Goal: Task Accomplishment & Management: Complete application form

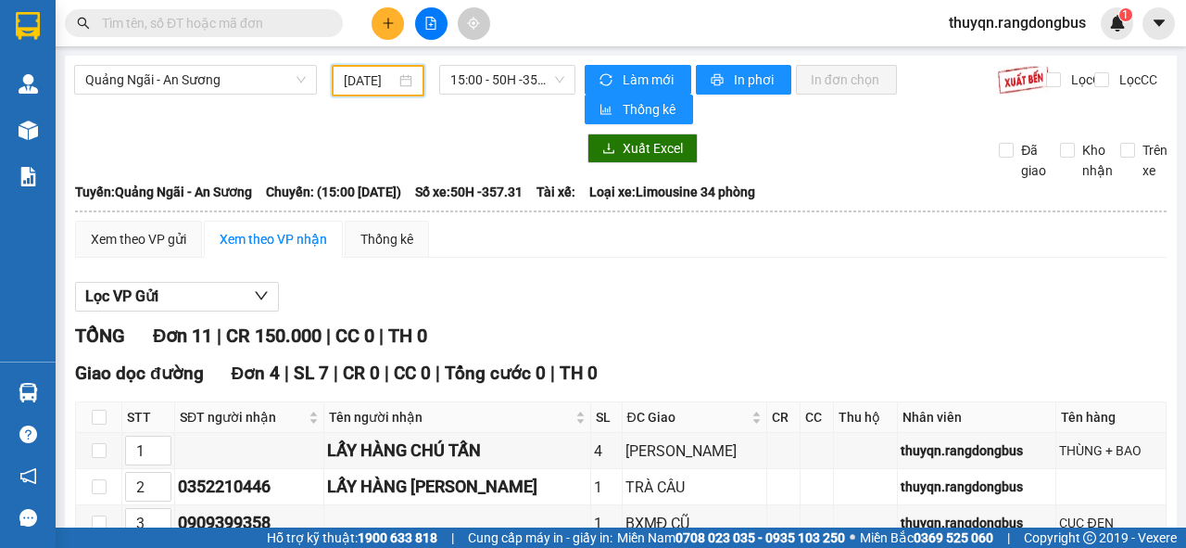
click at [369, 81] on input "[DATE]" at bounding box center [370, 80] width 52 height 20
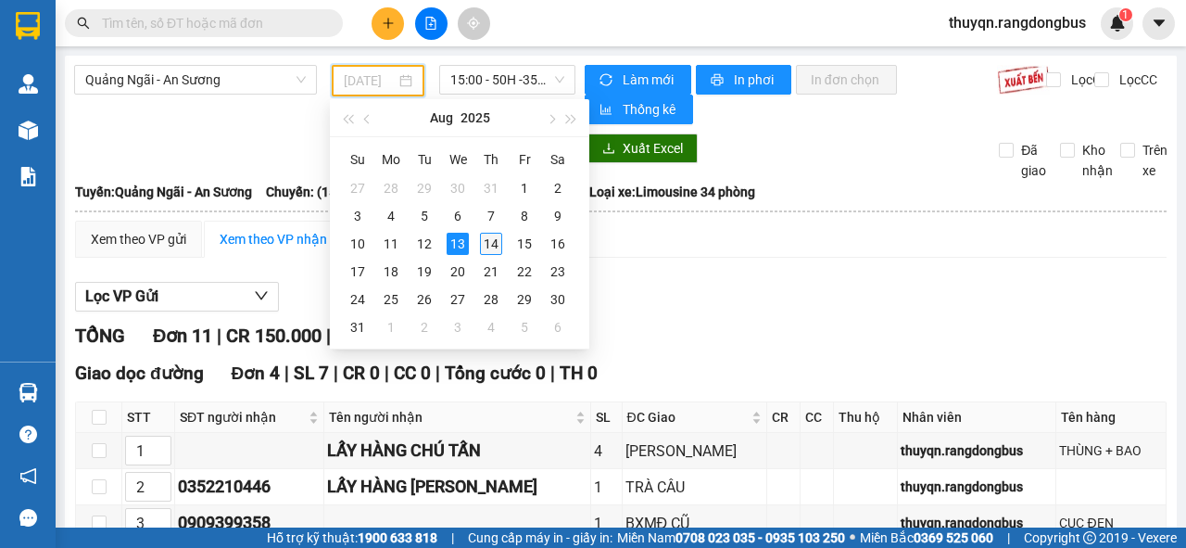
click at [485, 245] on div "14" at bounding box center [491, 244] width 22 height 22
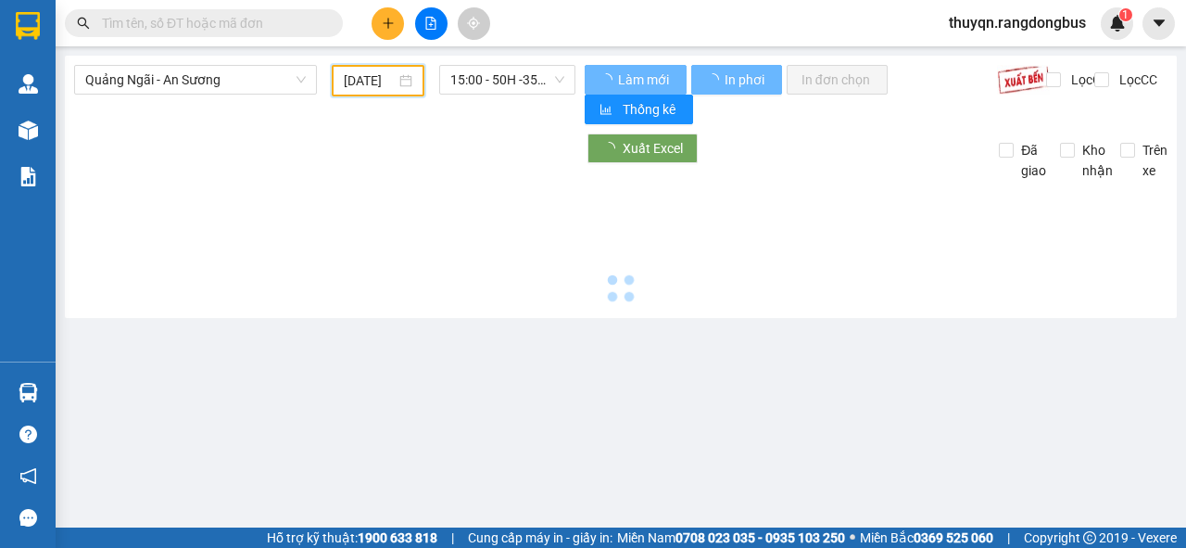
type input "[DATE]"
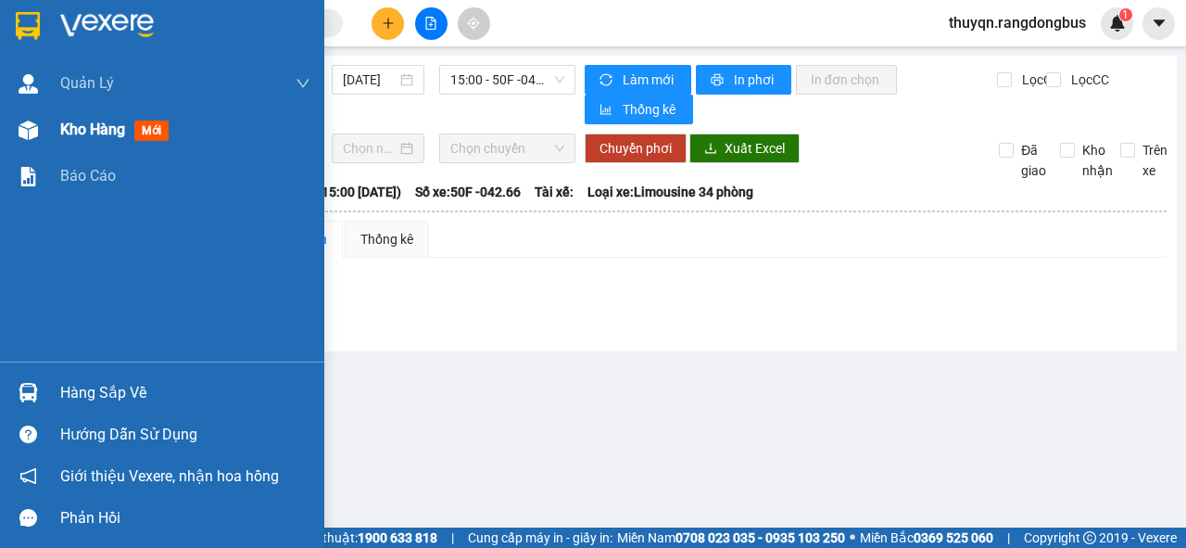
click at [82, 127] on span "Kho hàng" at bounding box center [92, 129] width 65 height 18
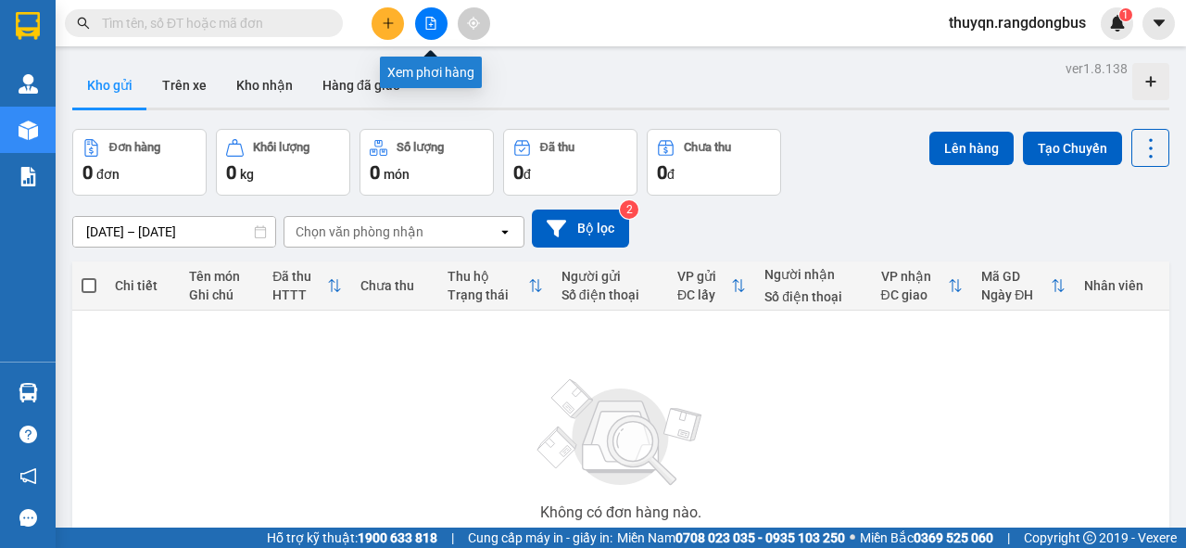
click at [432, 23] on icon "file-add" at bounding box center [430, 23] width 13 height 13
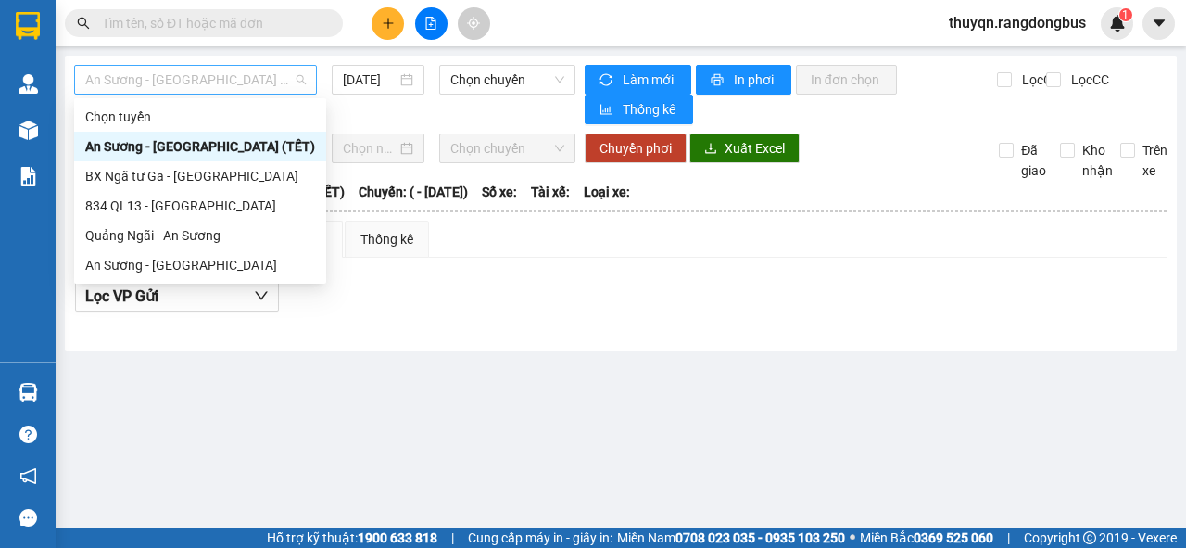
click at [139, 82] on span "An Sương - [GEOGRAPHIC_DATA] (TẾT)" at bounding box center [195, 80] width 221 height 28
click at [133, 233] on div "Quảng Ngãi - An Sương" at bounding box center [200, 235] width 230 height 20
type input "[DATE]"
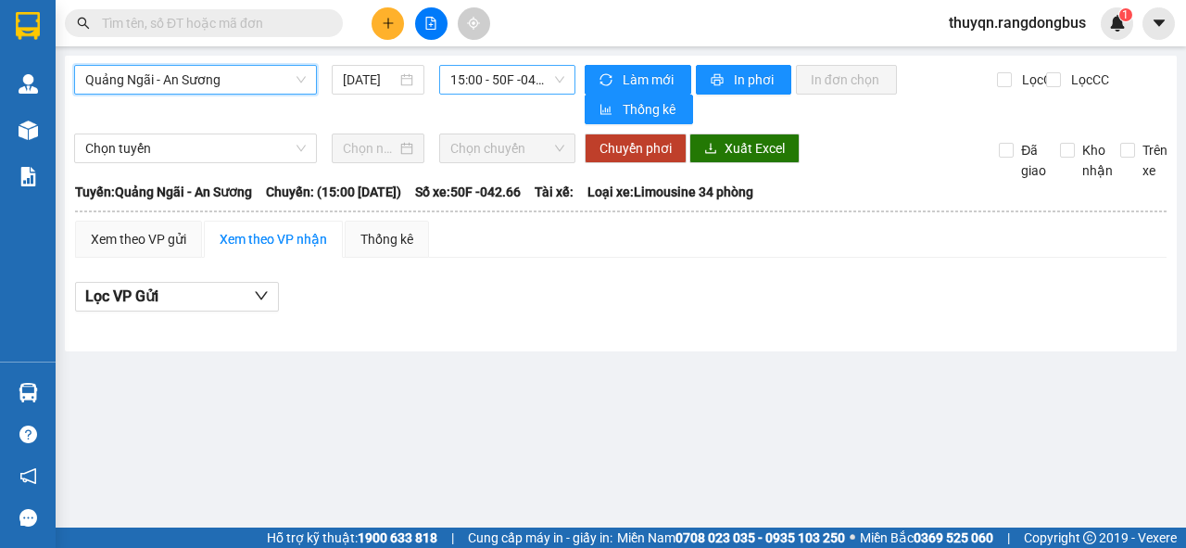
click at [479, 77] on span "15:00 - 50F -042.66" at bounding box center [506, 80] width 113 height 28
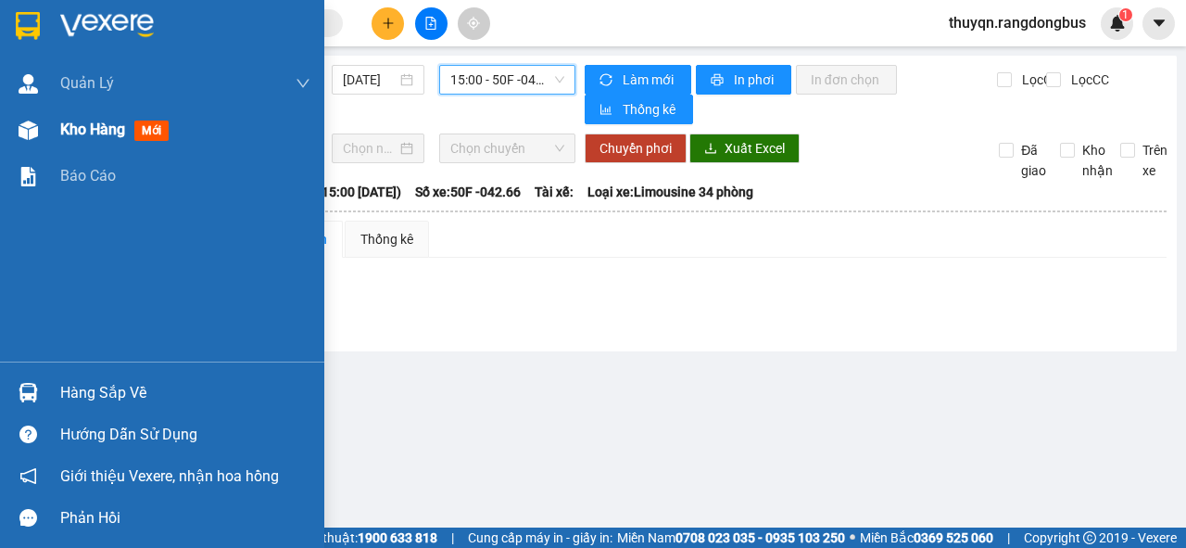
click at [83, 132] on span "Kho hàng" at bounding box center [92, 129] width 65 height 18
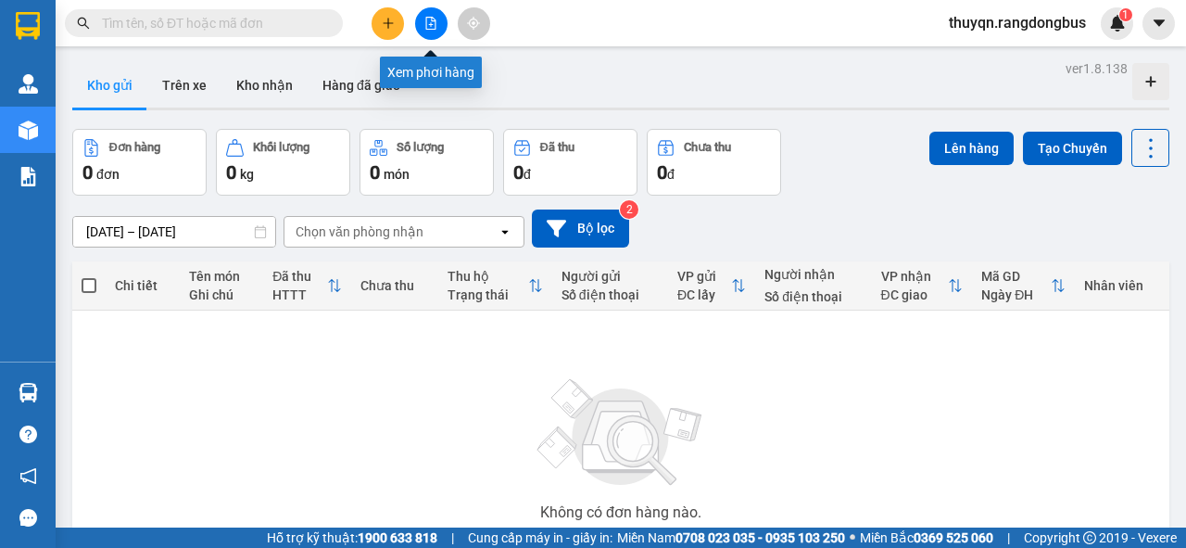
click at [425, 23] on icon "file-add" at bounding box center [430, 23] width 13 height 13
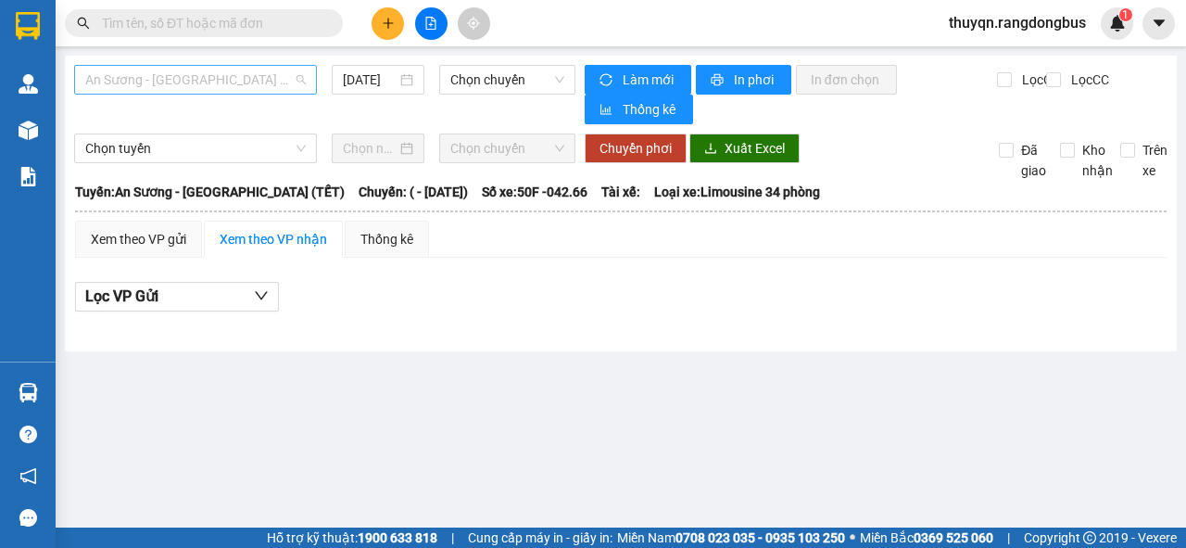
click at [219, 71] on span "An Sương - [GEOGRAPHIC_DATA] (TẾT)" at bounding box center [195, 80] width 221 height 28
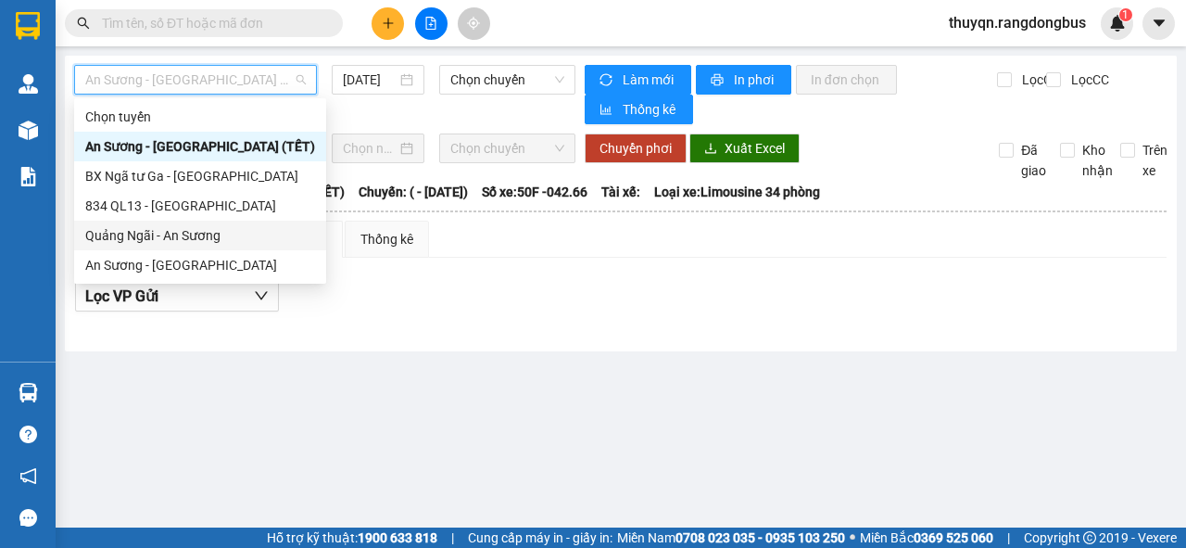
click at [163, 237] on div "Quảng Ngãi - An Sương" at bounding box center [200, 235] width 230 height 20
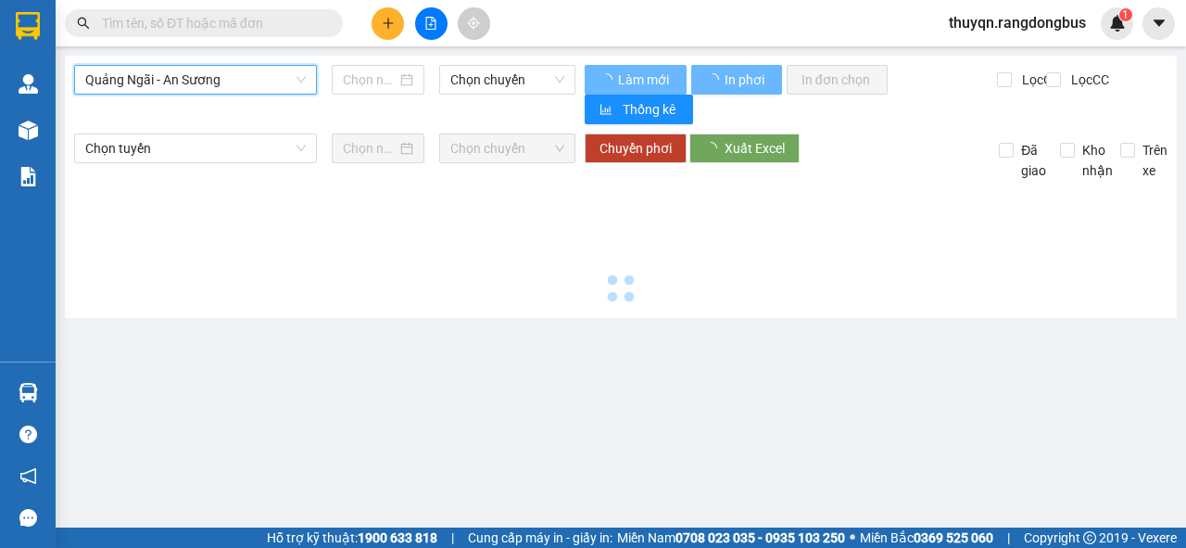
type input "[DATE]"
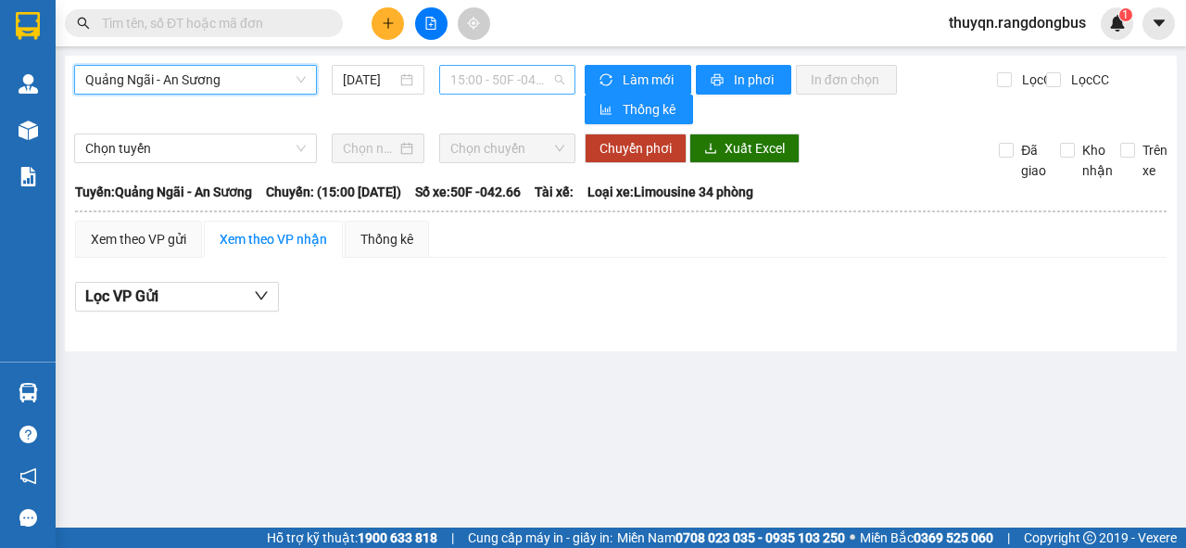
click at [486, 78] on span "15:00 - 50F -042.66" at bounding box center [506, 80] width 113 height 28
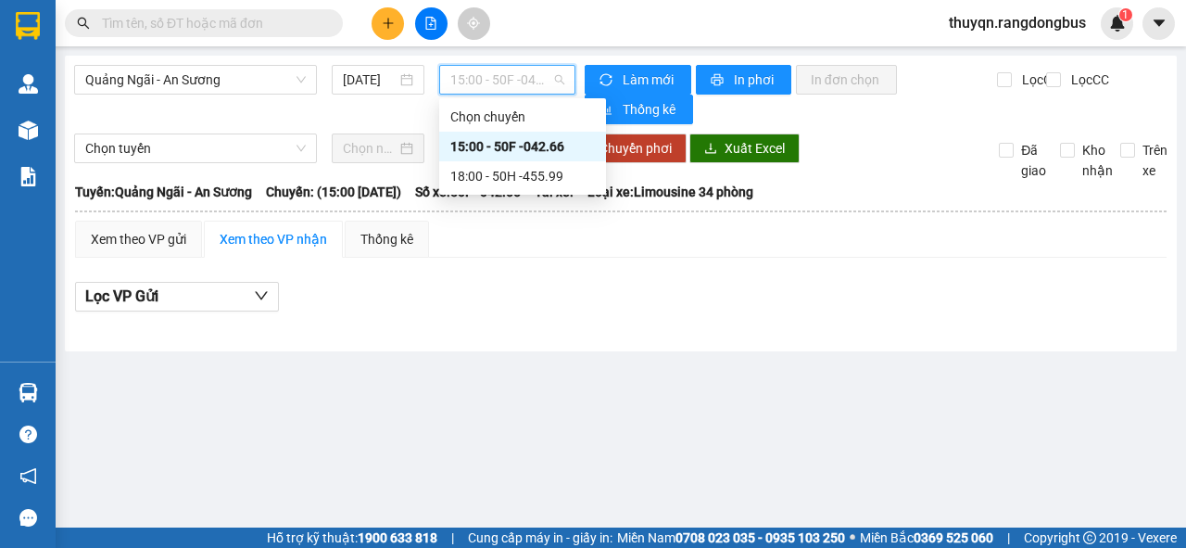
click at [527, 150] on div "15:00 - 50F -042.66" at bounding box center [522, 146] width 145 height 20
click at [430, 24] on icon "file-add" at bounding box center [431, 23] width 10 height 13
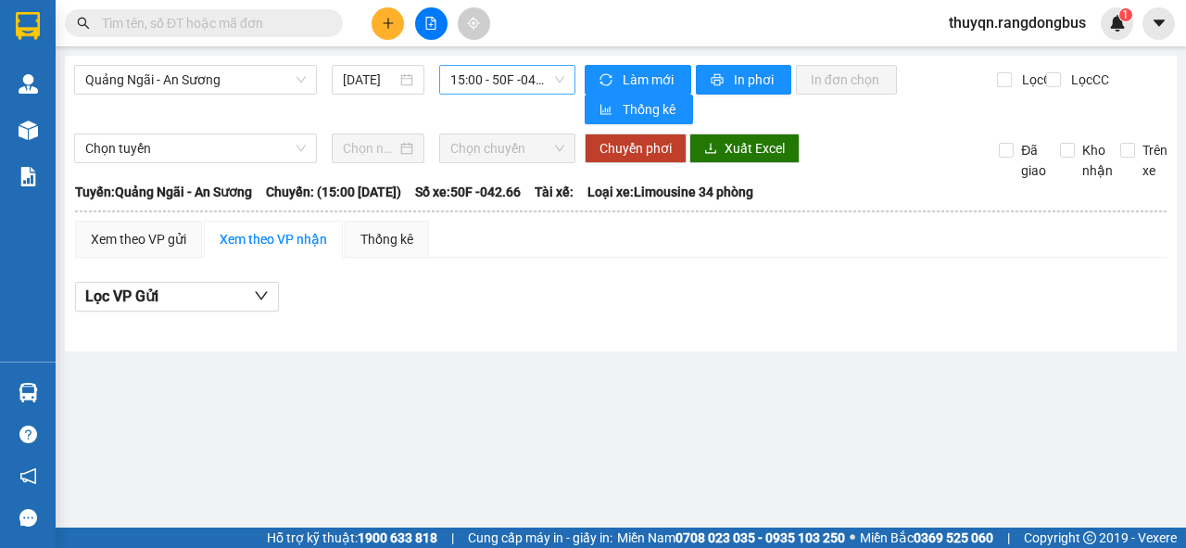
click at [539, 80] on span "15:00 - 50F -042.66" at bounding box center [506, 80] width 113 height 28
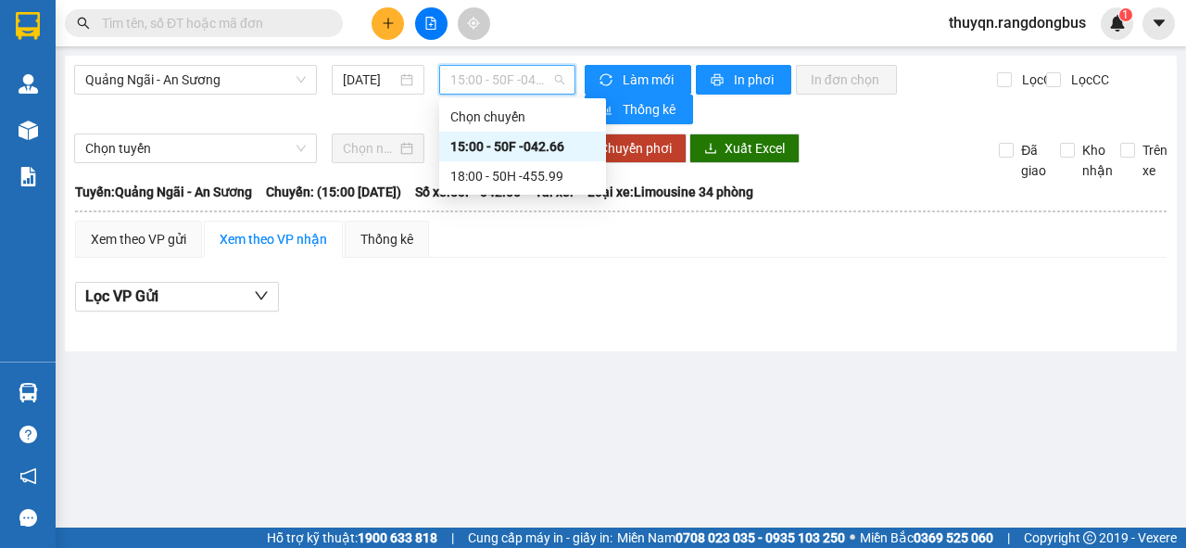
click at [548, 145] on div "15:00 - 50F -042.66" at bounding box center [522, 146] width 145 height 20
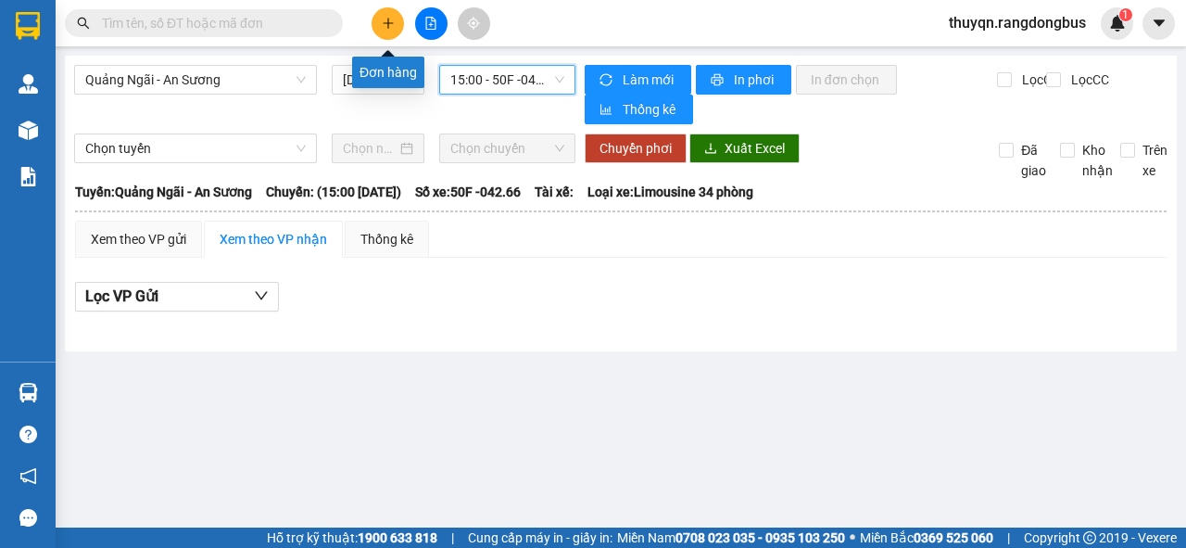
click at [383, 27] on icon "plus" at bounding box center [388, 23] width 13 height 13
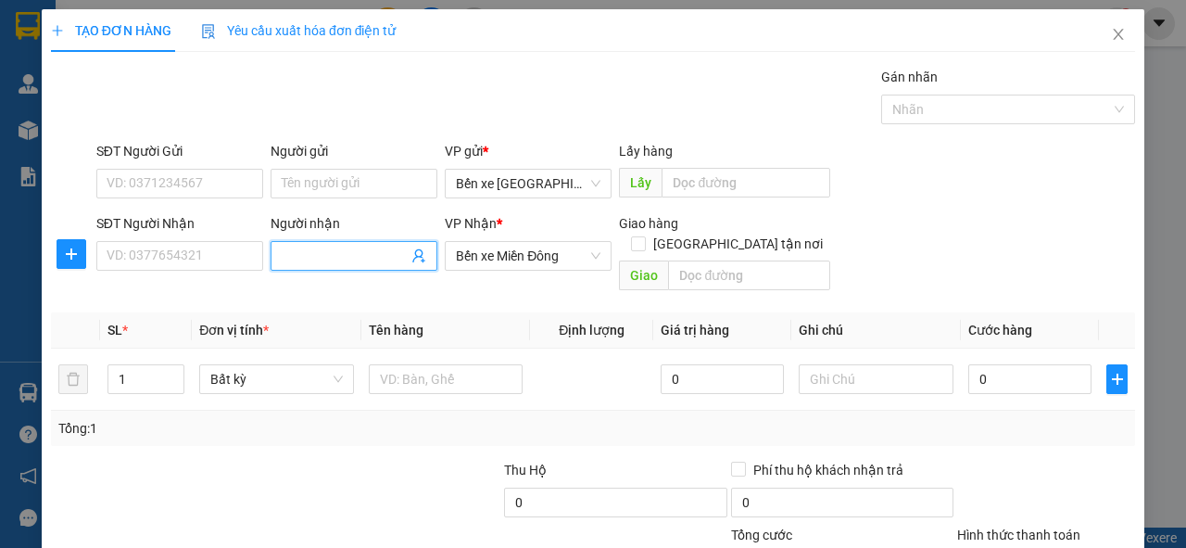
click at [309, 254] on input "Người nhận" at bounding box center [345, 256] width 126 height 20
type input "l"
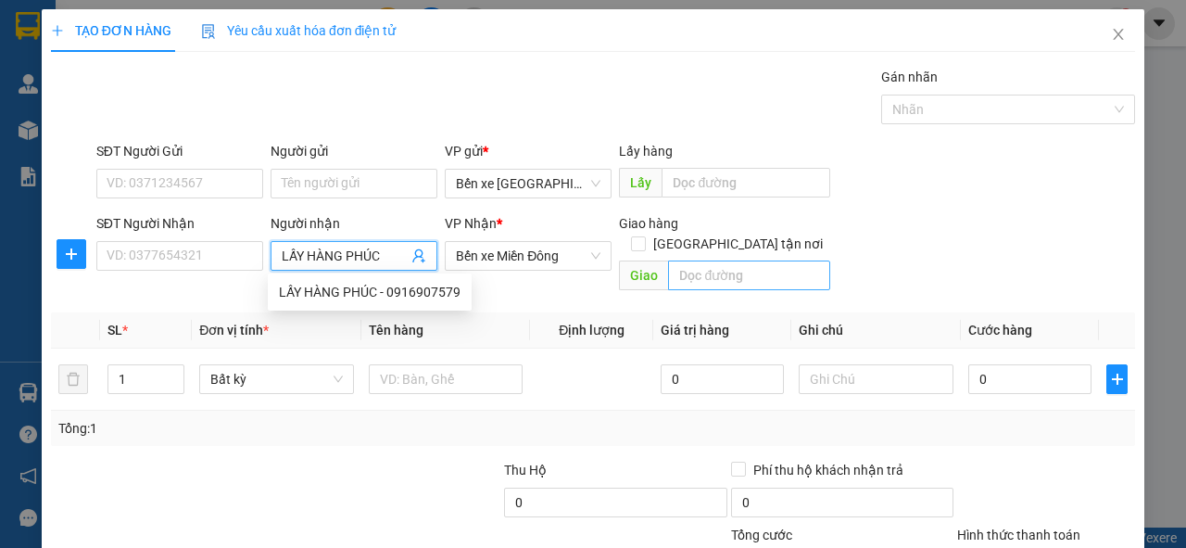
type input "LẤY HÀNG PHÚC"
click at [693, 260] on input "text" at bounding box center [748, 275] width 161 height 30
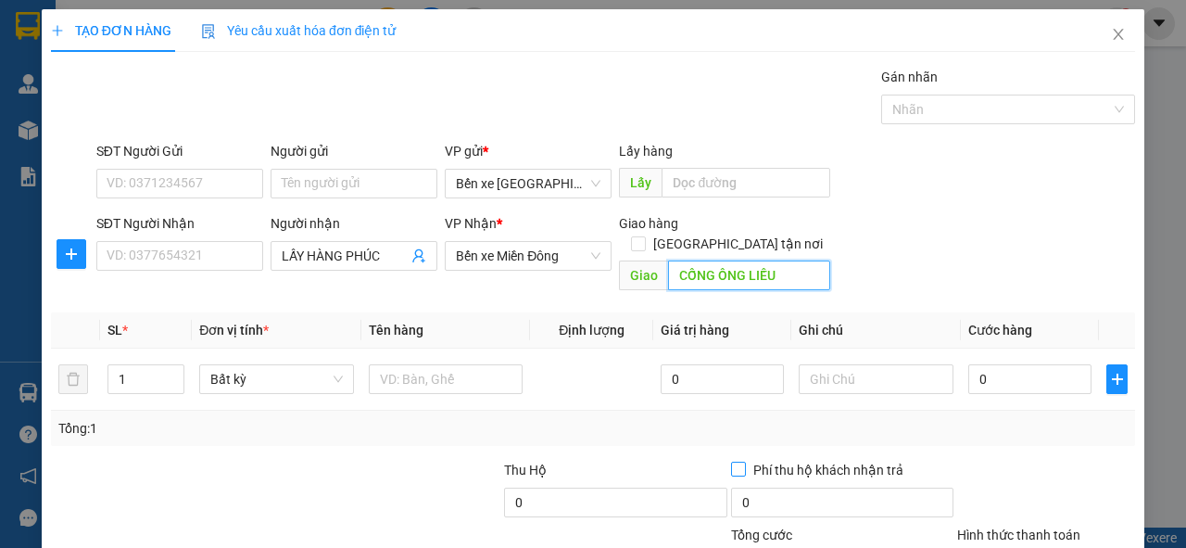
scroll to position [136, 0]
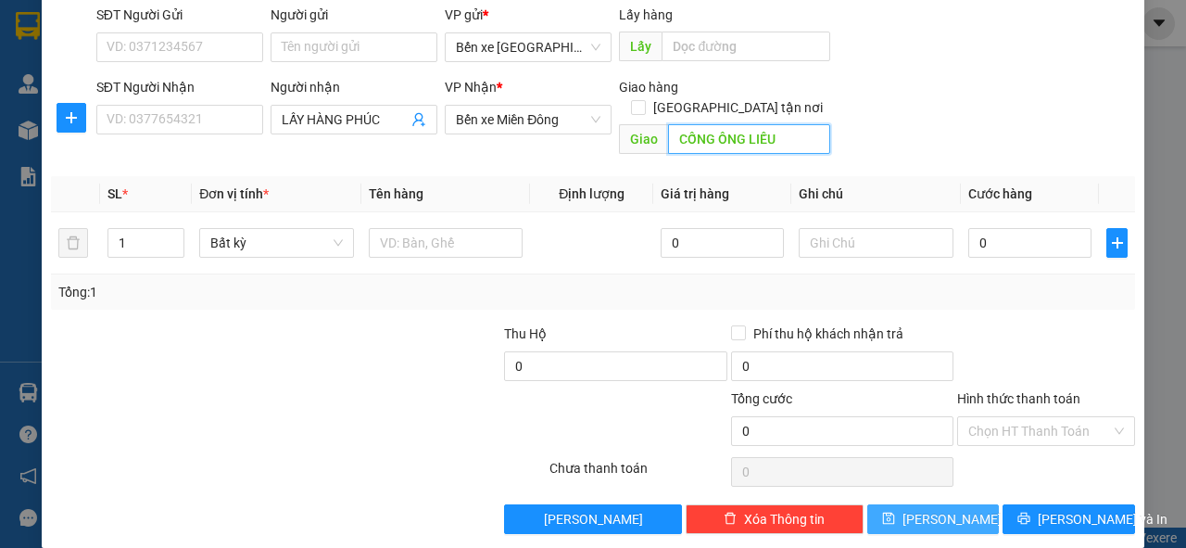
type input "CỐNG ÔNG LIẾU"
click at [932, 509] on span "[PERSON_NAME]" at bounding box center [951, 519] width 99 height 20
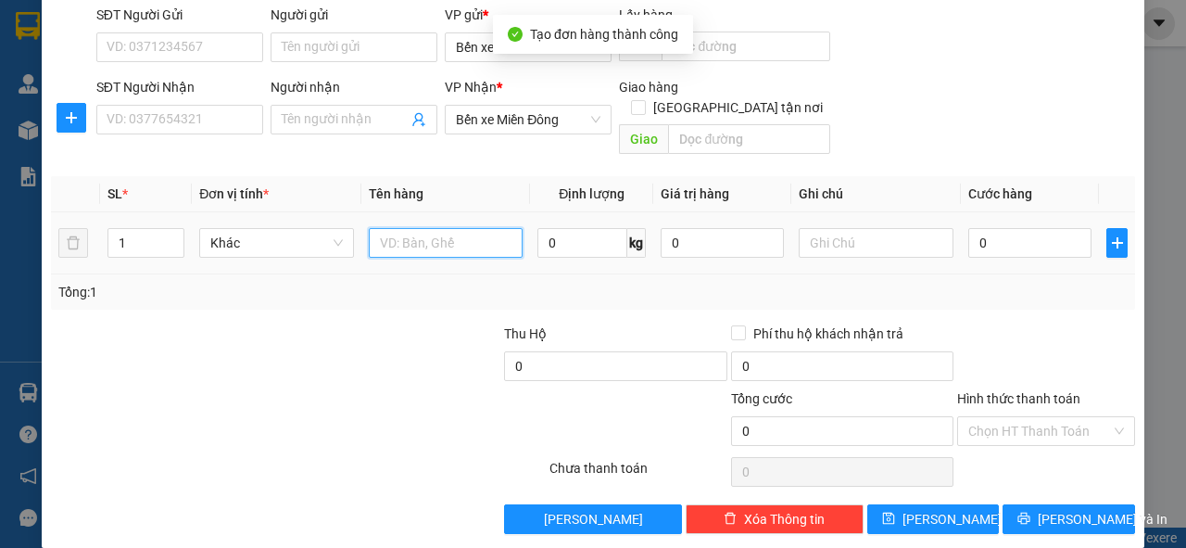
click at [434, 228] on input "text" at bounding box center [446, 243] width 155 height 30
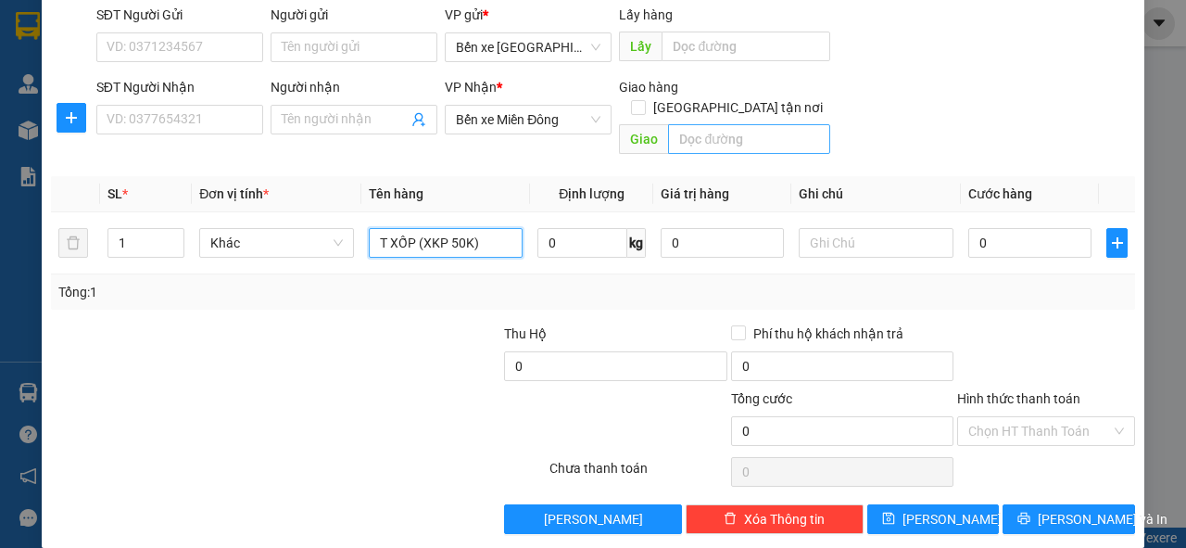
type input "T XỐP (XKP 50K)"
click at [733, 124] on input "text" at bounding box center [748, 139] width 161 height 30
type input "THÀNH CÔNG"
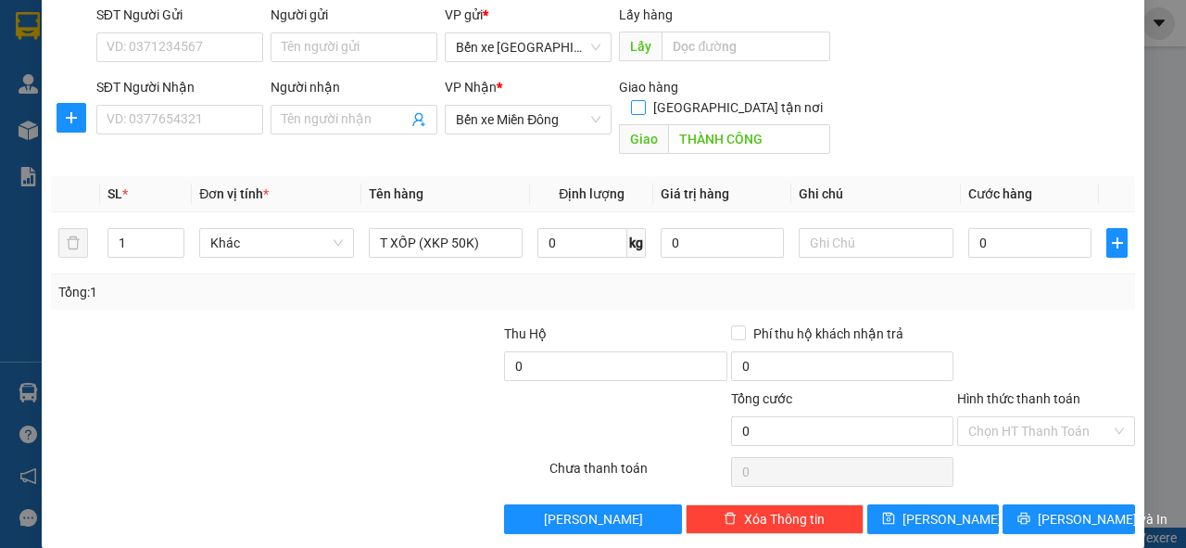
click at [644, 100] on input "[GEOGRAPHIC_DATA] tận nơi" at bounding box center [637, 106] width 13 height 13
checkbox input "true"
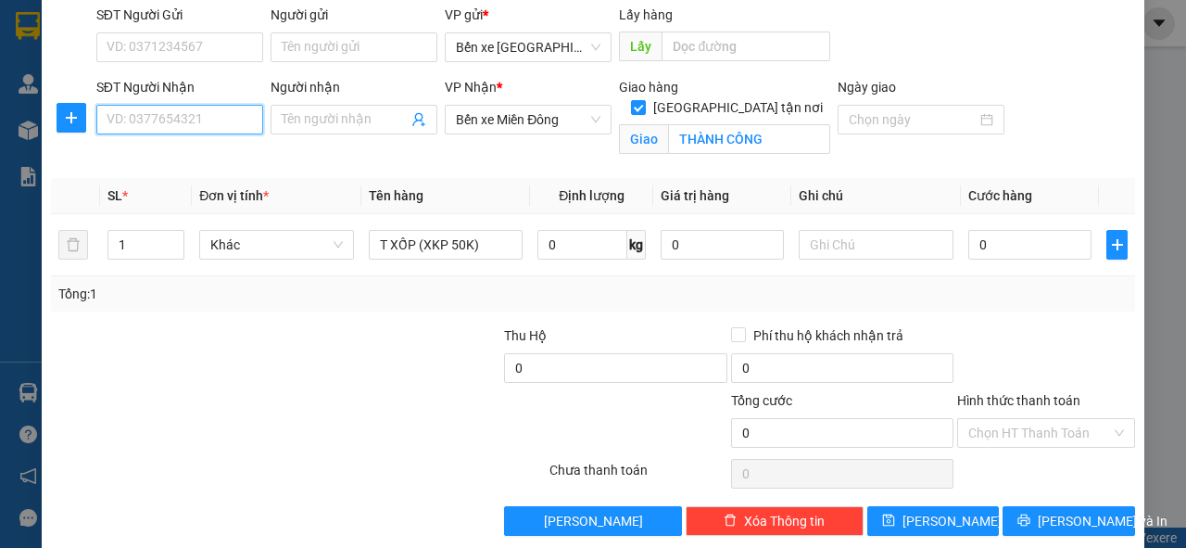
click at [186, 120] on input "SĐT Người Nhận" at bounding box center [179, 120] width 167 height 30
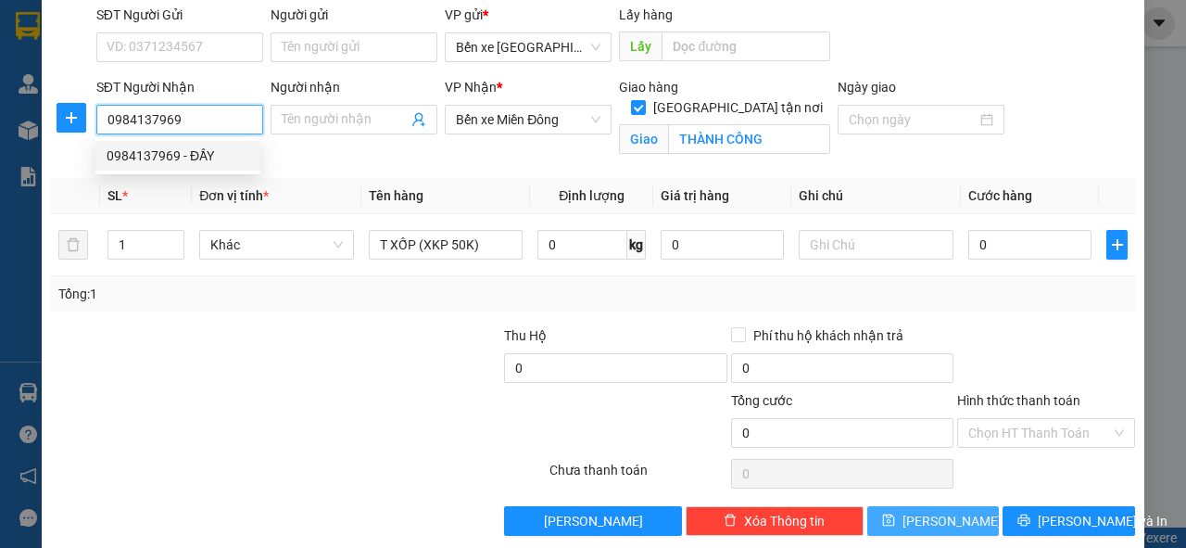
type input "0984137969"
click at [937, 523] on span "[PERSON_NAME]" at bounding box center [951, 521] width 99 height 20
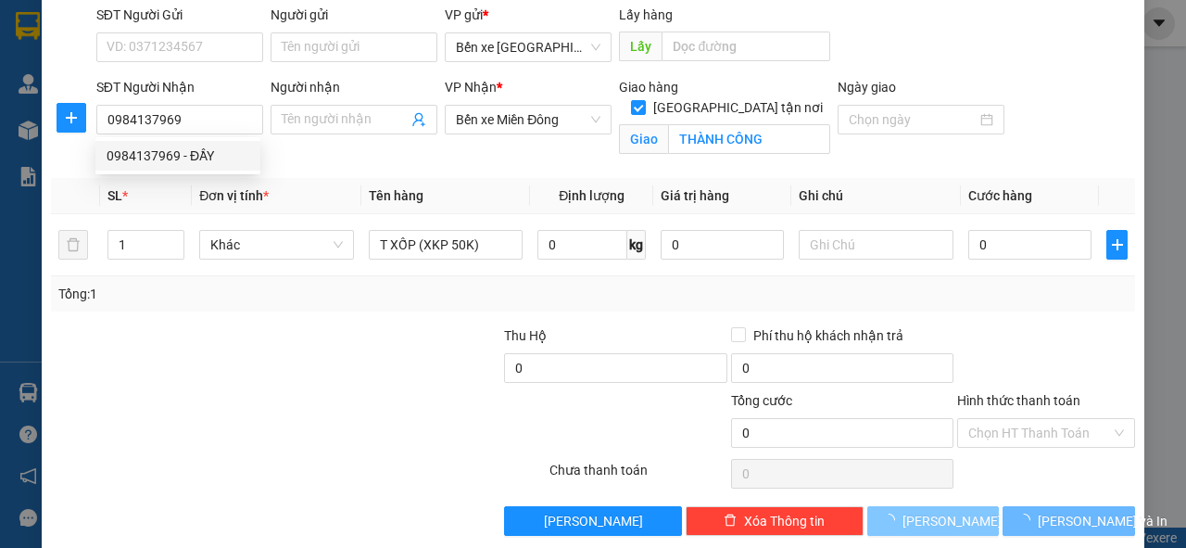
checkbox input "false"
